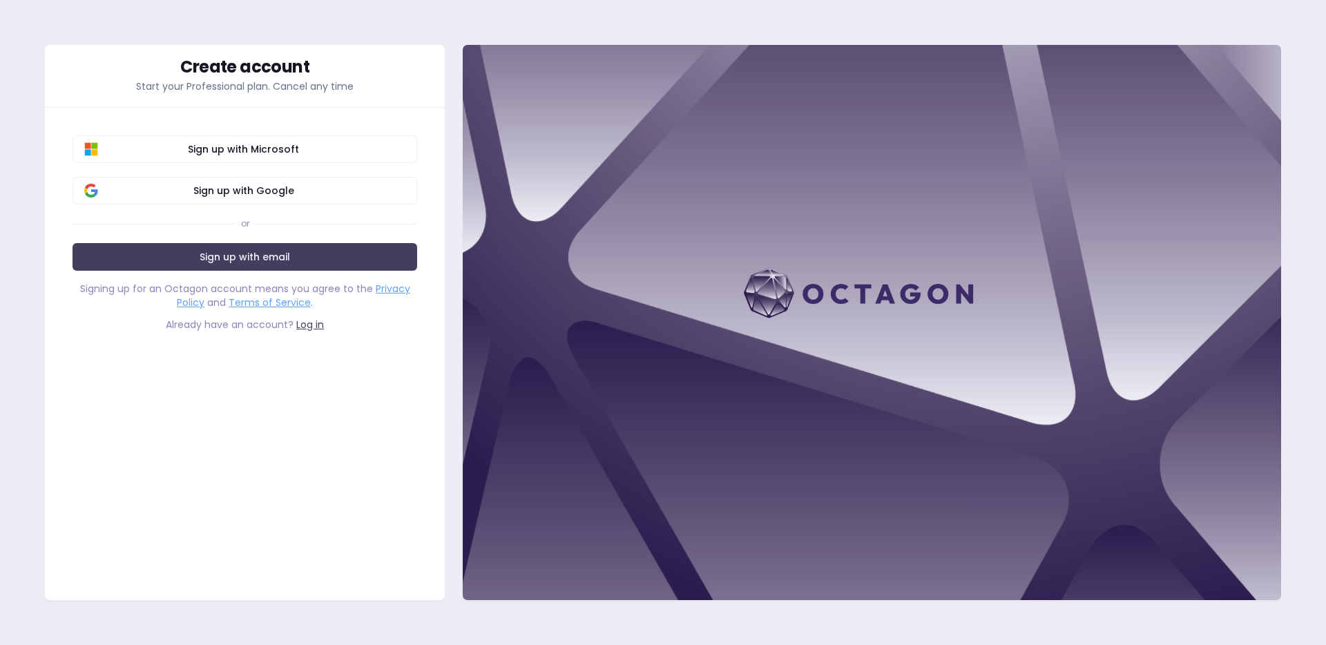
click at [310, 325] on link "Log in" at bounding box center [310, 325] width 28 height 14
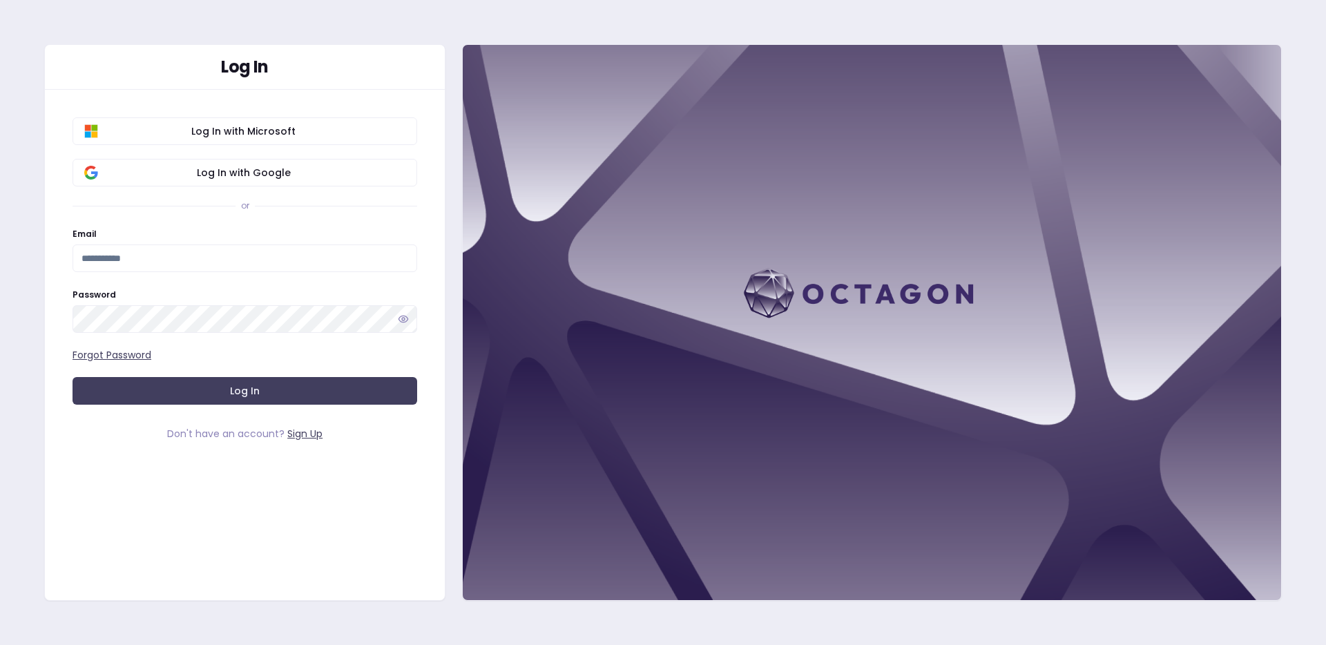
click at [240, 250] on input "Email" at bounding box center [245, 259] width 345 height 28
type input "**********"
click at [73, 377] on button "Log In" at bounding box center [245, 391] width 345 height 28
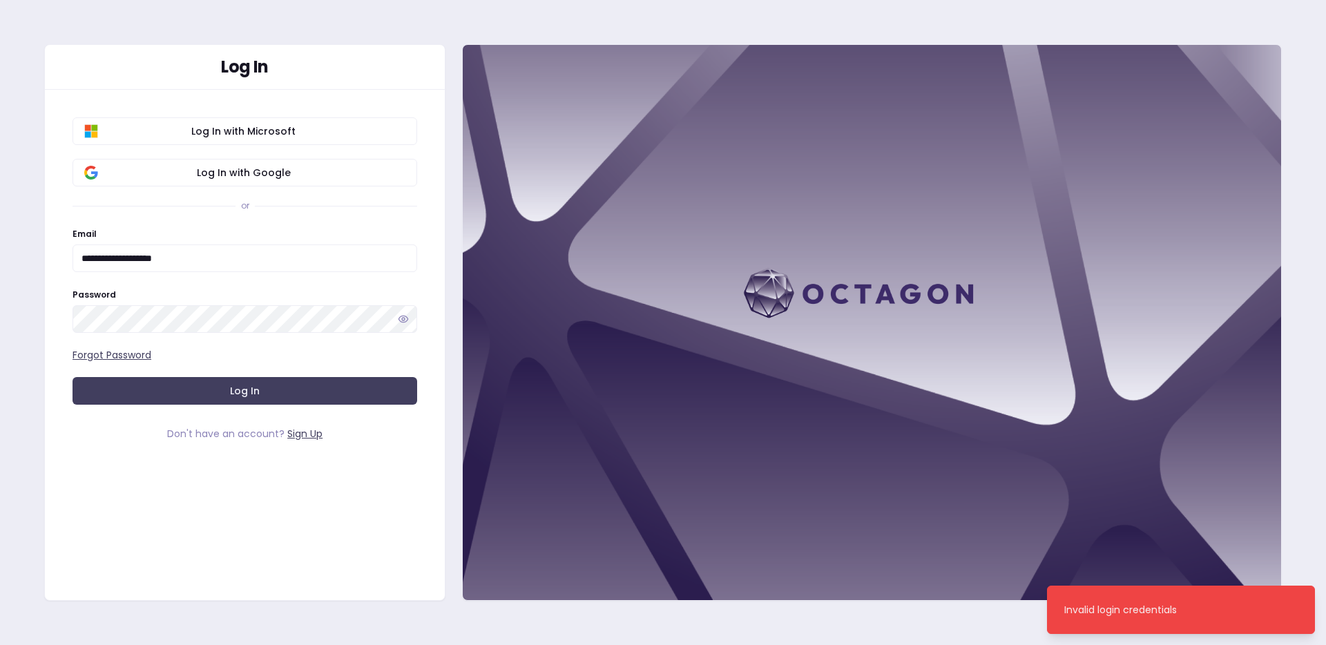
click at [290, 430] on link "Sign Up" at bounding box center [304, 434] width 35 height 14
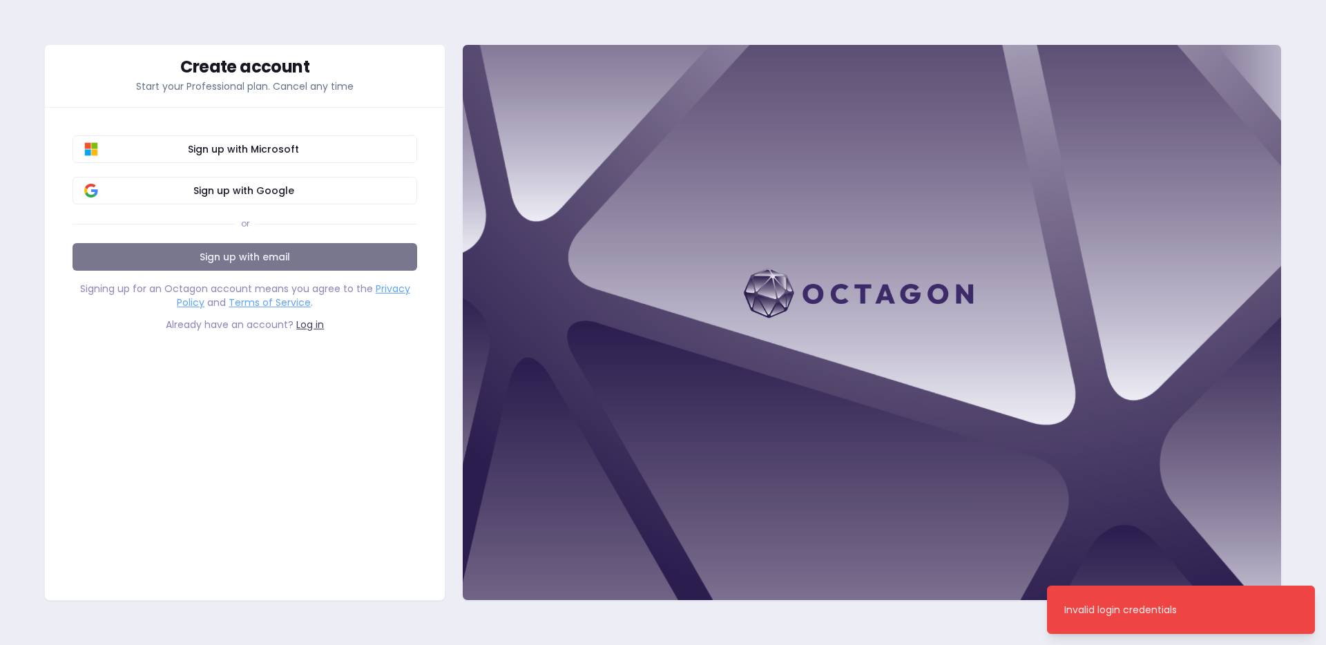
click at [220, 260] on link "Sign up with email" at bounding box center [245, 257] width 345 height 28
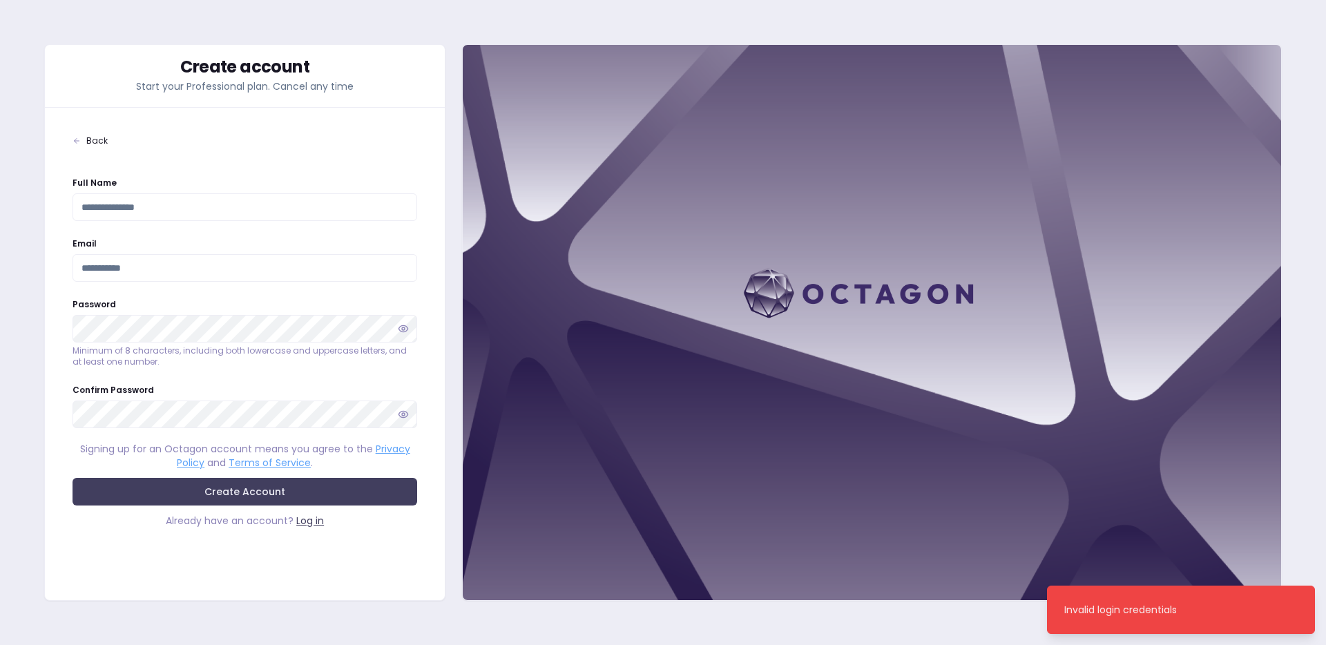
click at [202, 220] on input "Full Name" at bounding box center [245, 207] width 345 height 28
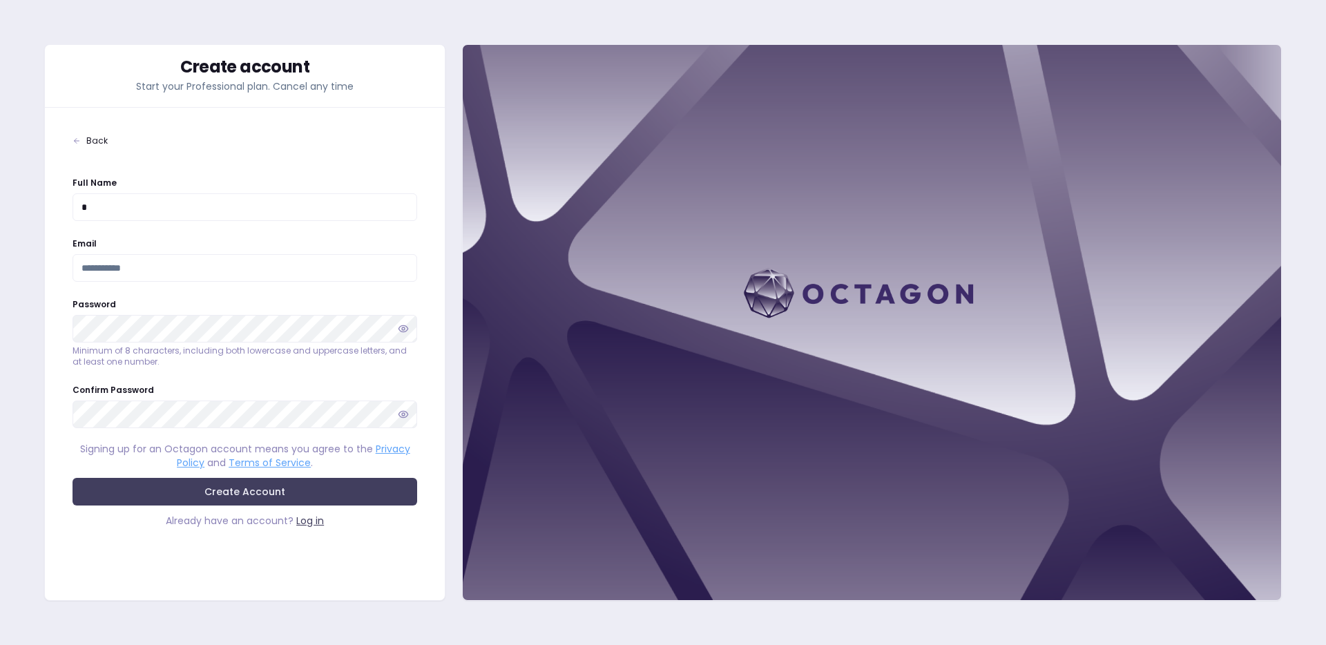
type input "*"
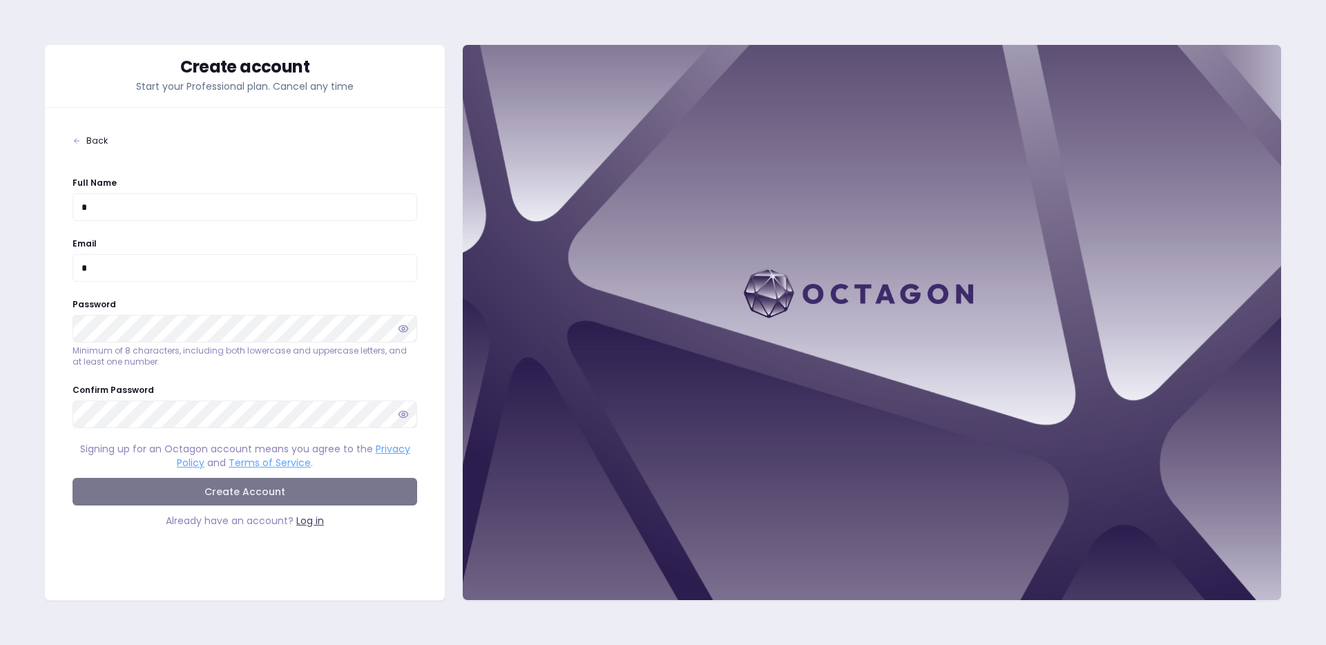
click at [236, 488] on button "Create Account" at bounding box center [245, 492] width 345 height 28
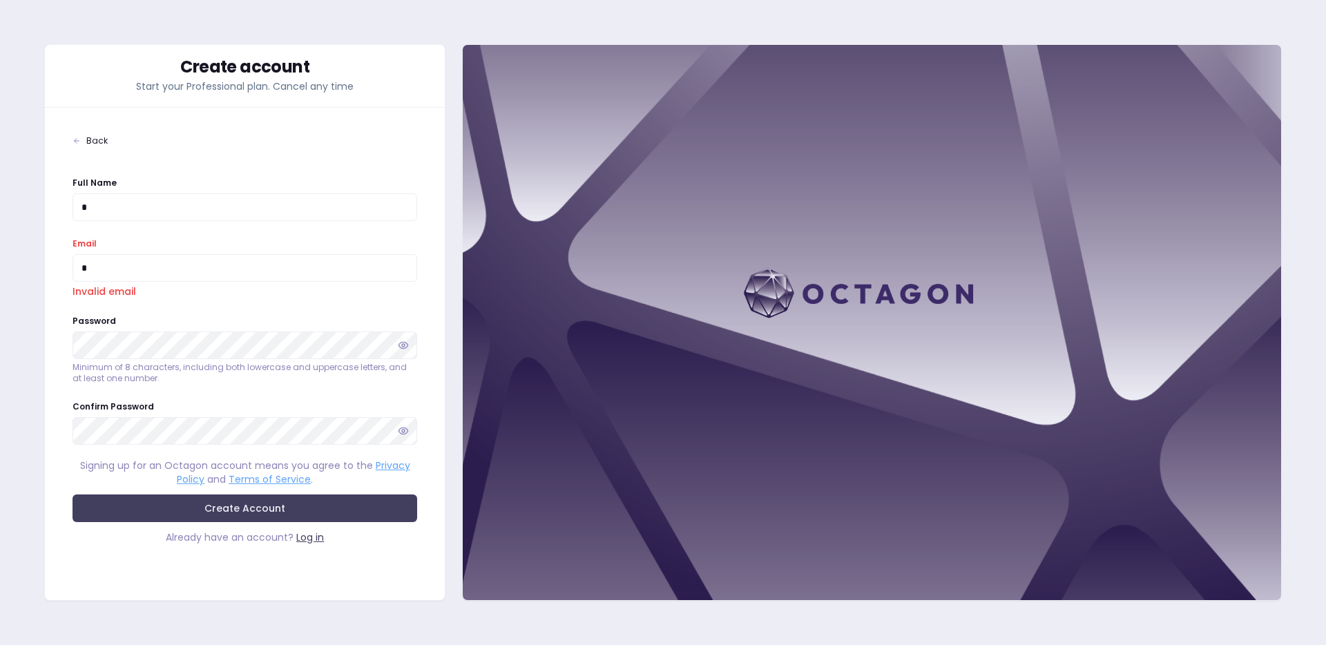
click at [91, 267] on input "*" at bounding box center [245, 268] width 345 height 28
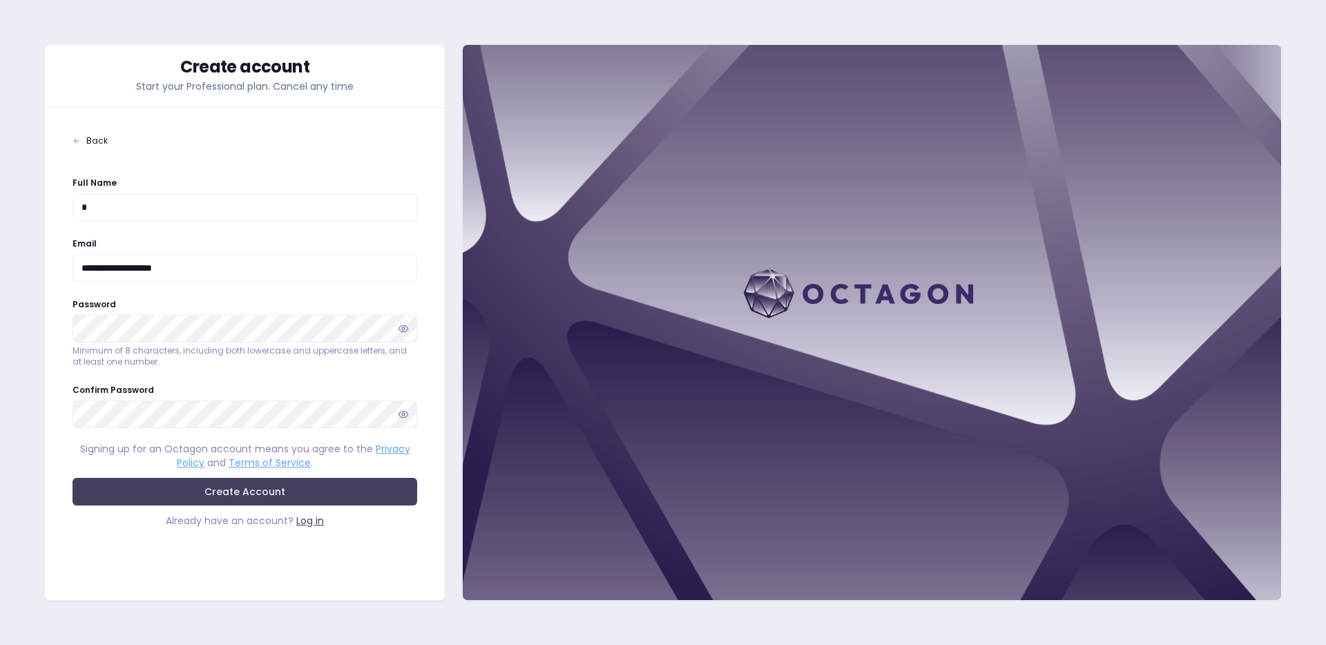
type input "**********"
click at [73, 478] on button "Create Account" at bounding box center [245, 492] width 345 height 28
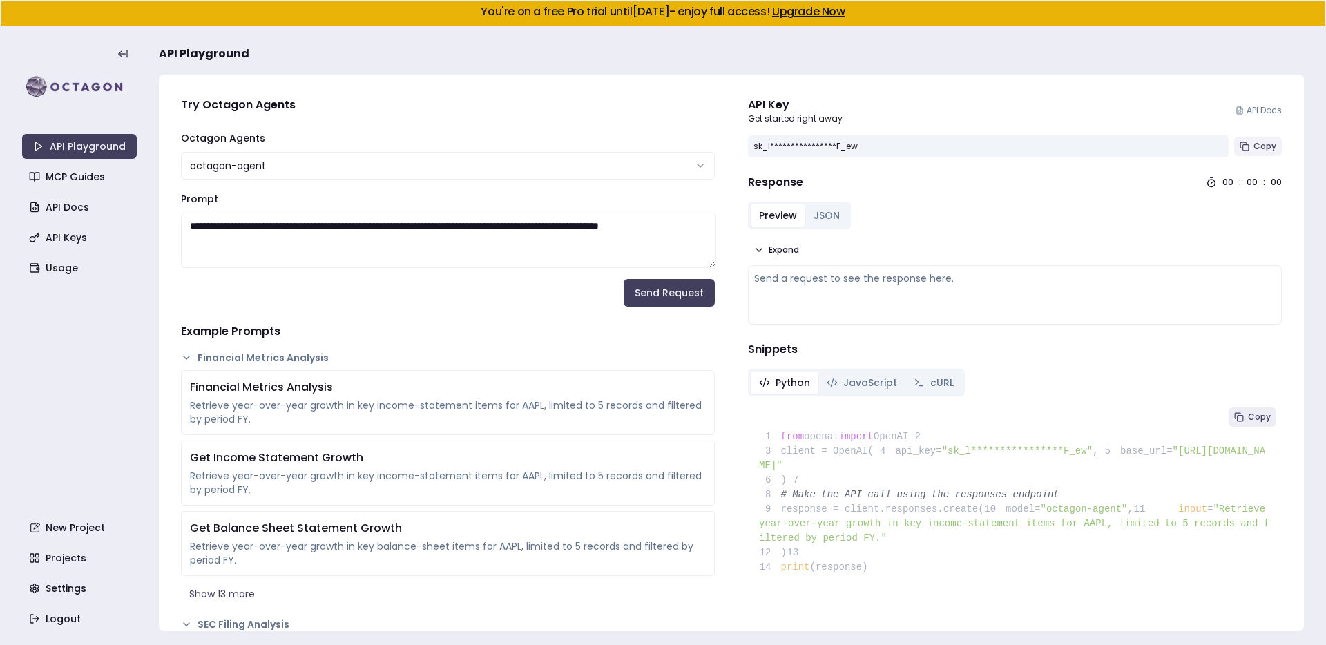
click at [1268, 154] on button "Copy" at bounding box center [1259, 146] width 48 height 19
